Goal: Task Accomplishment & Management: Manage account settings

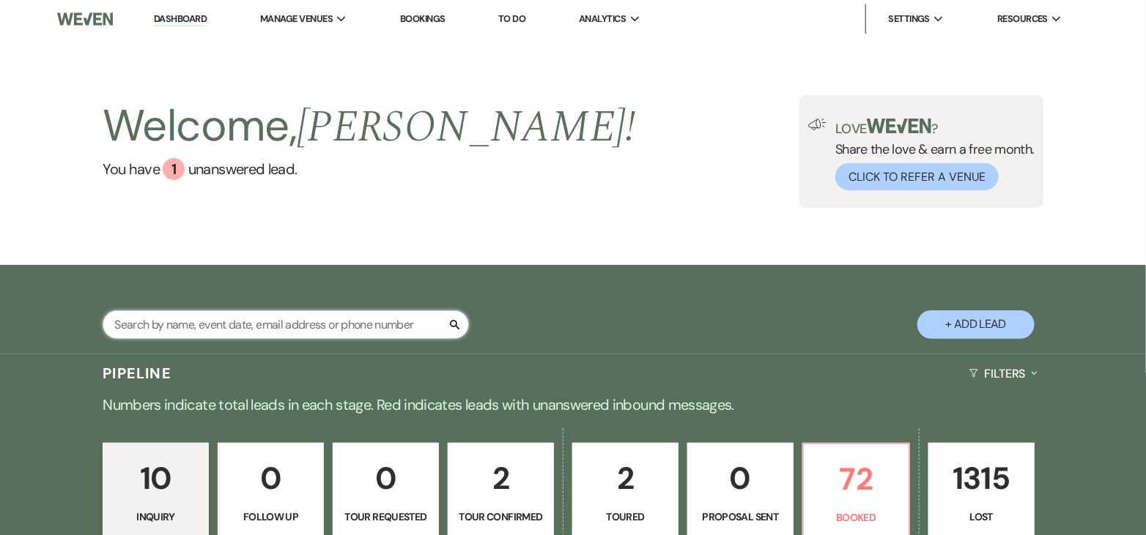
click at [275, 321] on input "text" at bounding box center [286, 325] width 366 height 29
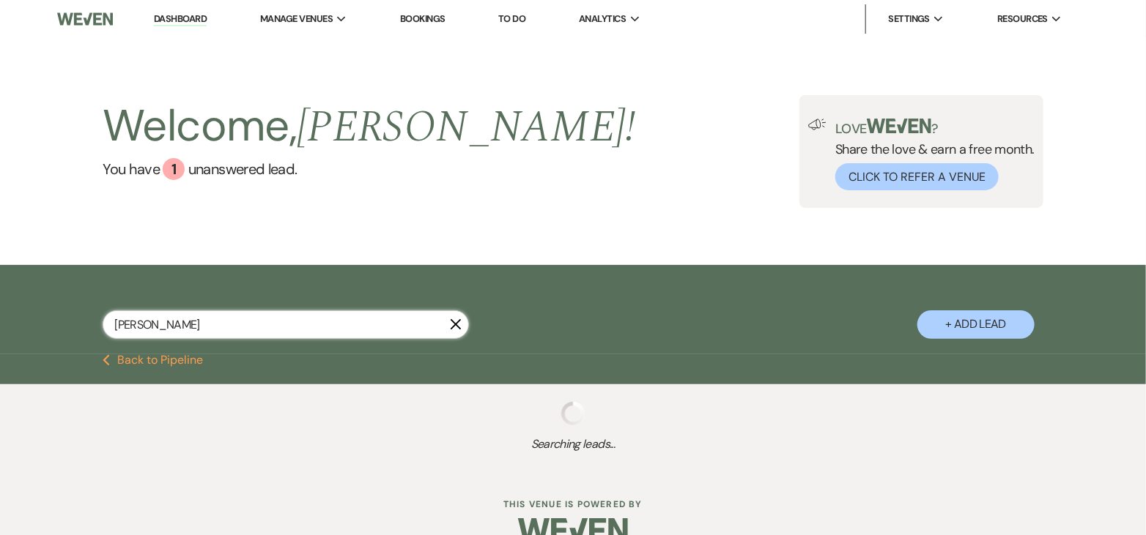
type input "[PERSON_NAME]"
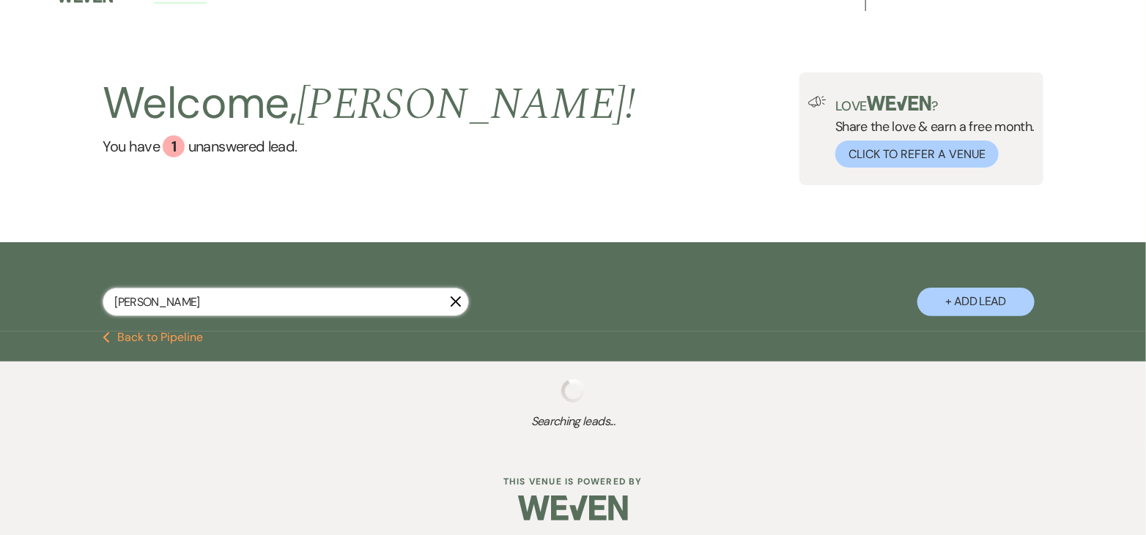
select select "8"
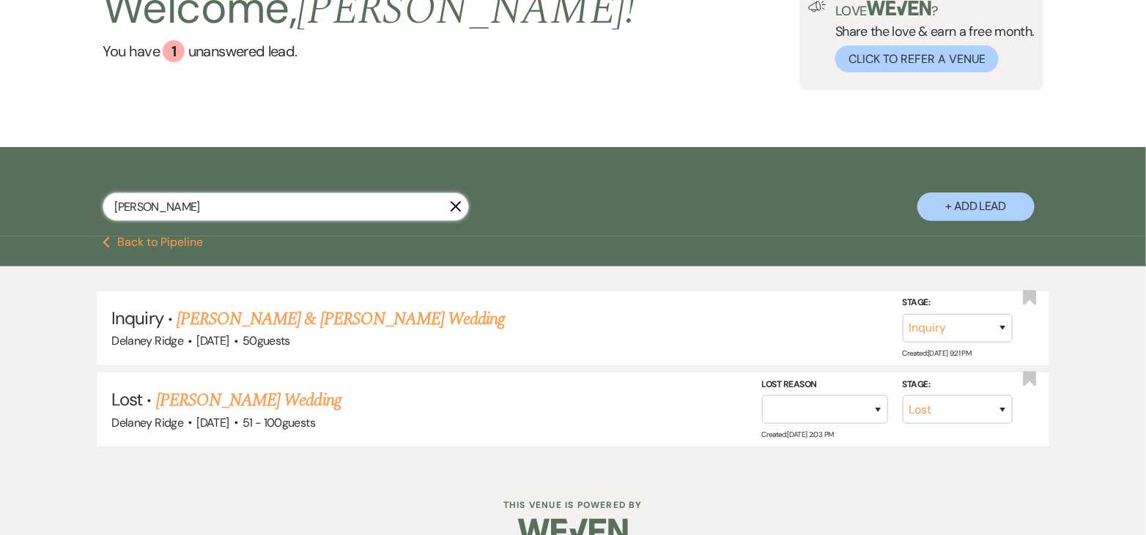
scroll to position [123, 0]
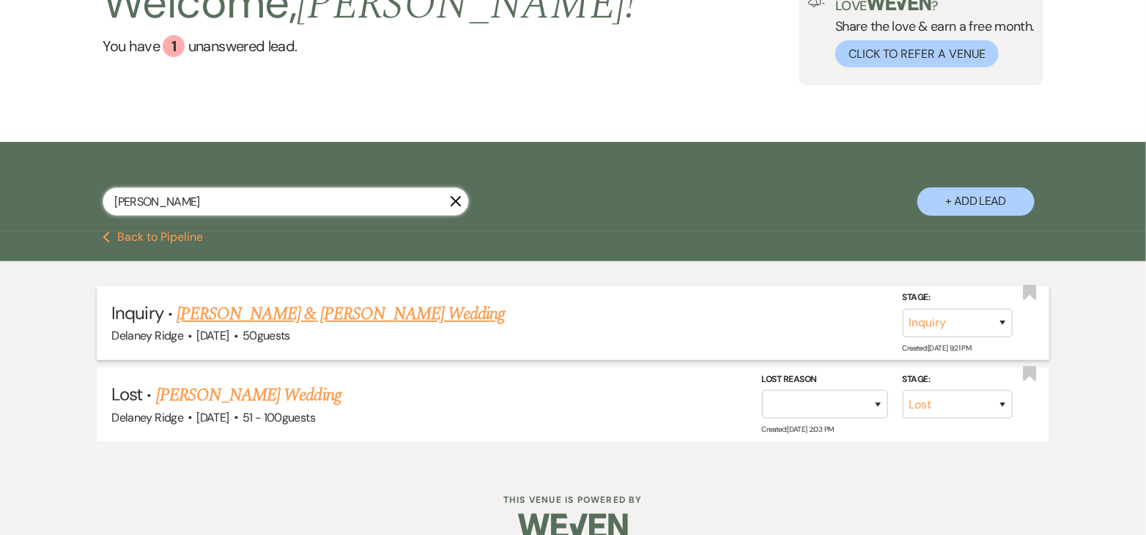
type input "[PERSON_NAME]"
click at [370, 316] on link "[PERSON_NAME] & [PERSON_NAME] Wedding" at bounding box center [341, 314] width 328 height 26
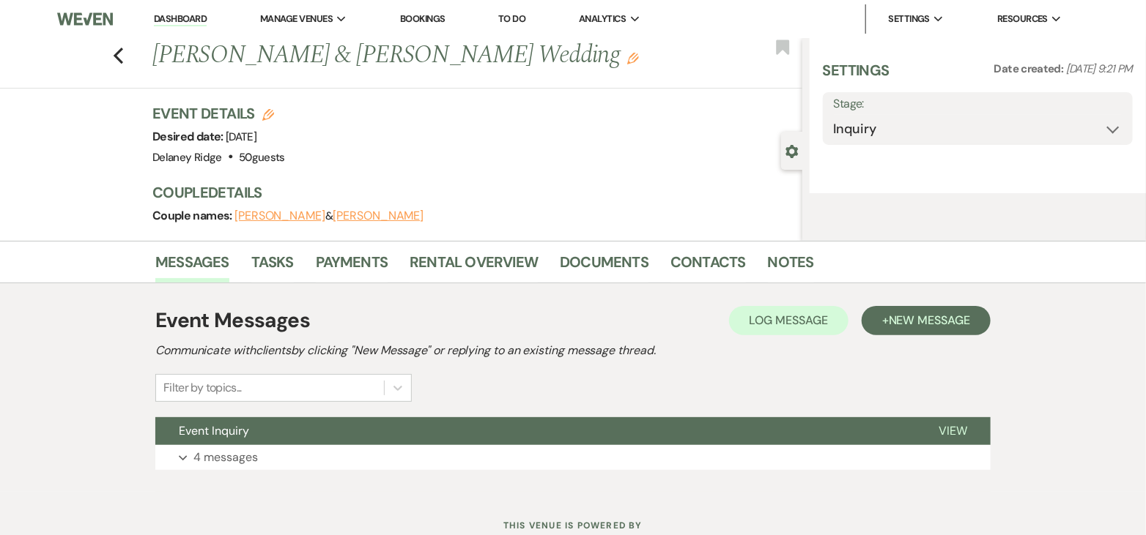
select select "5"
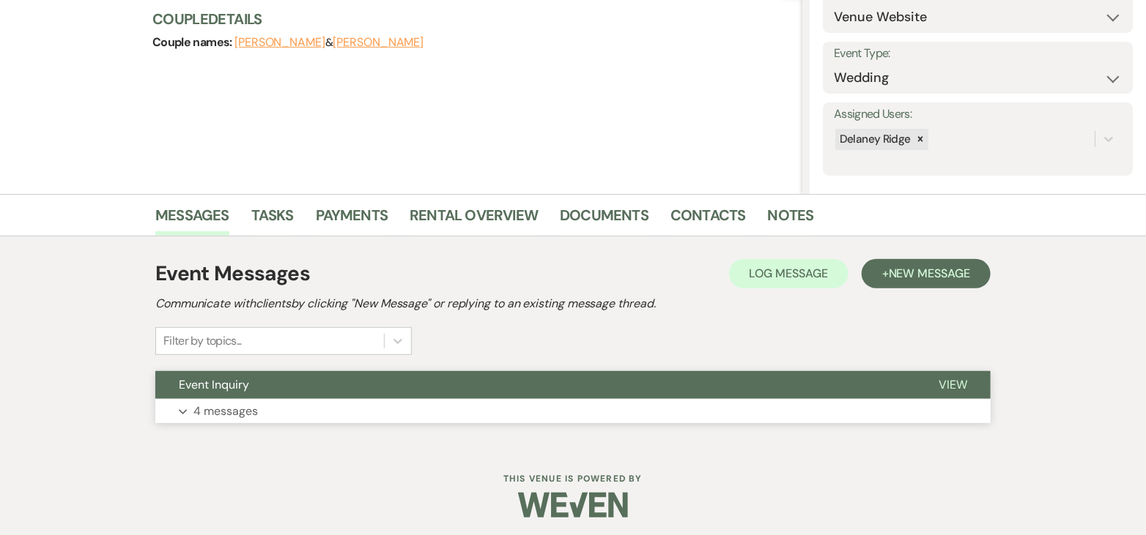
click at [494, 387] on button "Event Inquiry" at bounding box center [535, 385] width 760 height 28
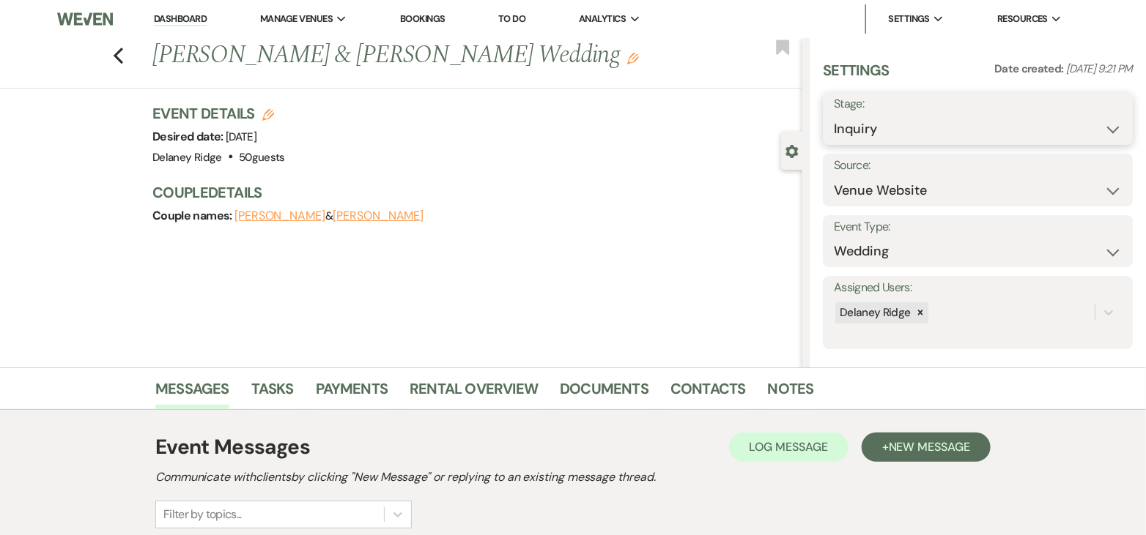
click at [962, 115] on select "Inquiry Follow Up Tour Requested Tour Confirmed Toured Proposal Sent Booked Lost" at bounding box center [978, 129] width 288 height 29
select select "4"
click at [834, 115] on select "Inquiry Follow Up Tour Requested Tour Confirmed Toured Proposal Sent Booked Lost" at bounding box center [978, 129] width 288 height 29
click at [1084, 120] on button "Save" at bounding box center [1100, 118] width 64 height 29
click at [192, 25] on link "Dashboard" at bounding box center [180, 19] width 53 height 14
